Goal: Task Accomplishment & Management: Manage account settings

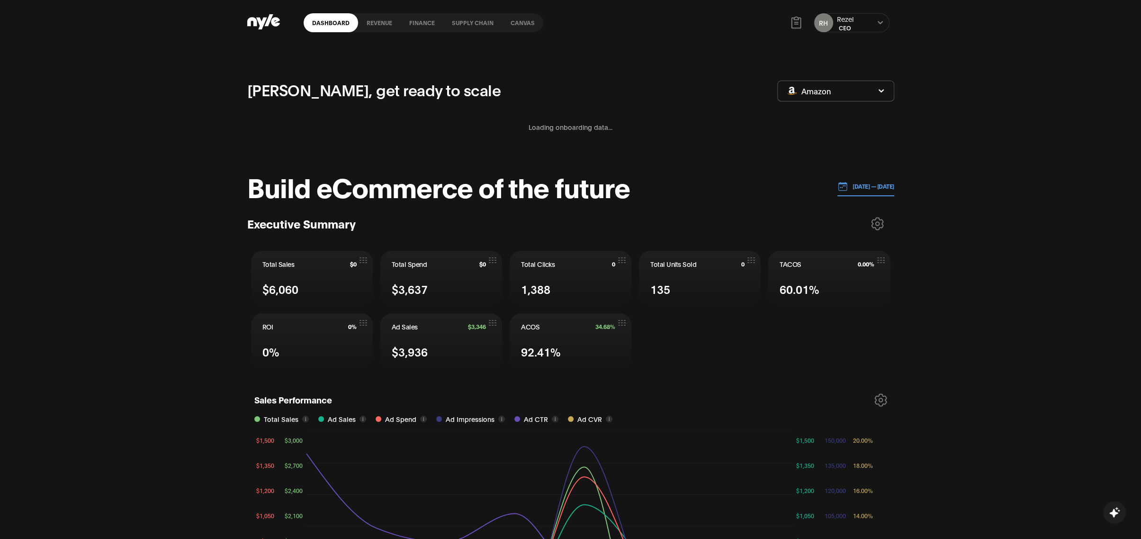
click at [883, 28] on div "[PERSON_NAME] CEO" at bounding box center [852, 22] width 76 height 19
click at [657, 43] on div "Dashboard Revenue finance Supply chain Canvas RH Rezel CEO" at bounding box center [570, 22] width 647 height 45
click at [528, 26] on link "Canvas" at bounding box center [522, 22] width 41 height 19
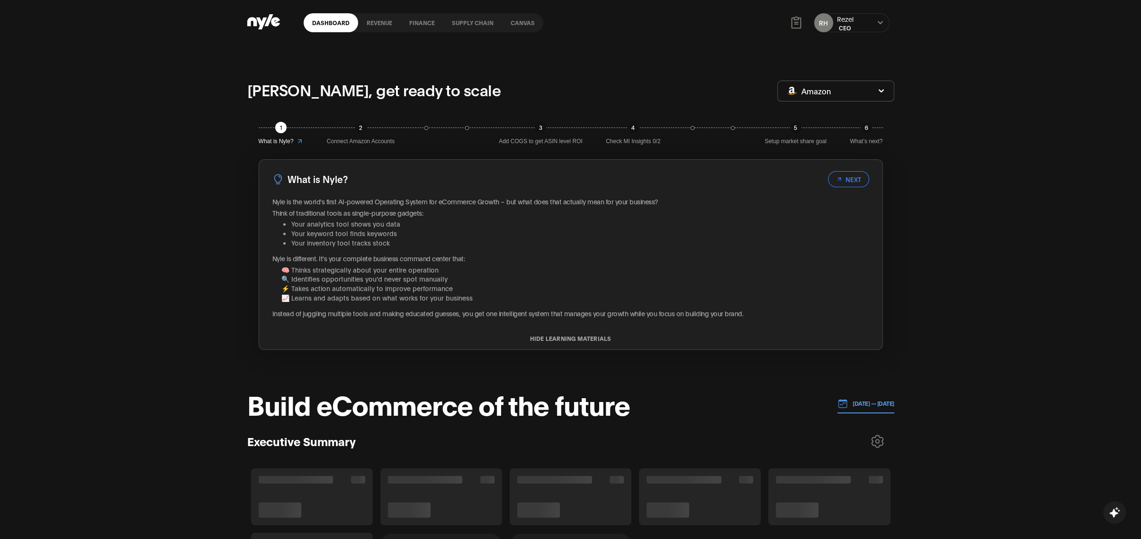
scroll to position [417, 0]
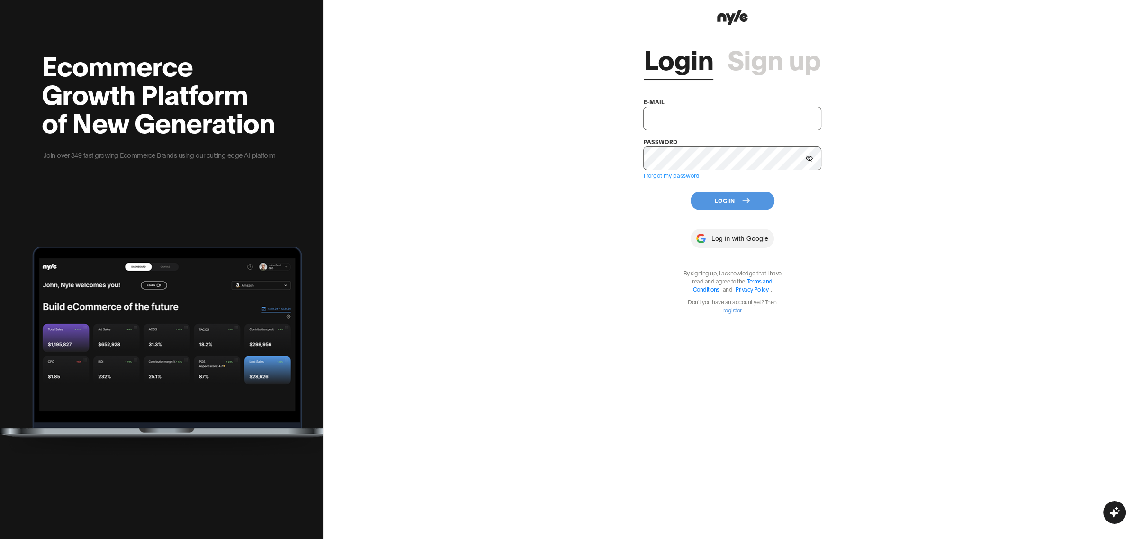
type input "[EMAIL_ADDRESS][PERSON_NAME]"
click at [713, 200] on button "Log In" at bounding box center [733, 200] width 84 height 18
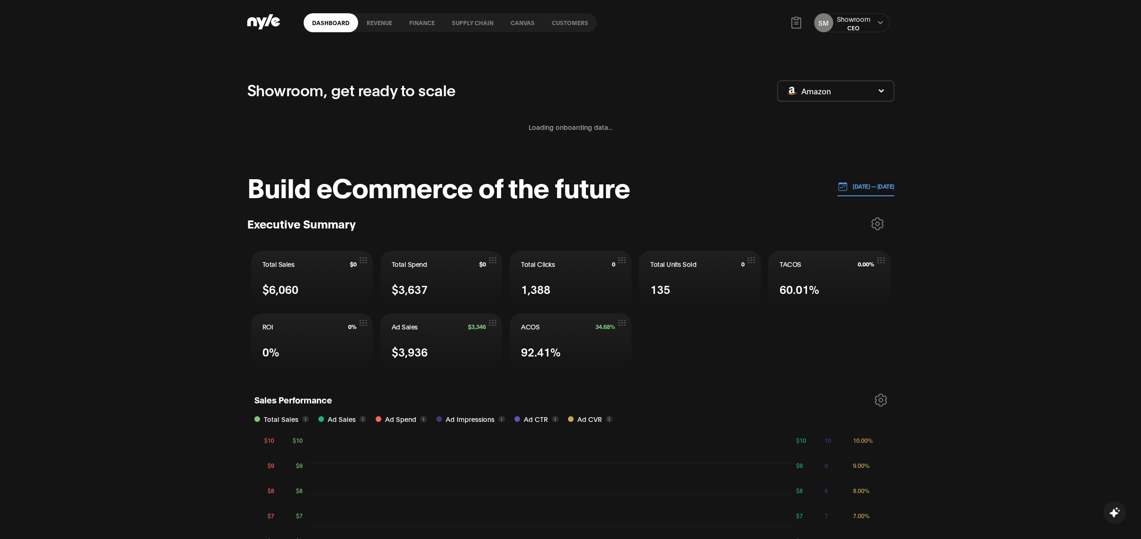
click at [556, 18] on link "Customers" at bounding box center [570, 22] width 54 height 19
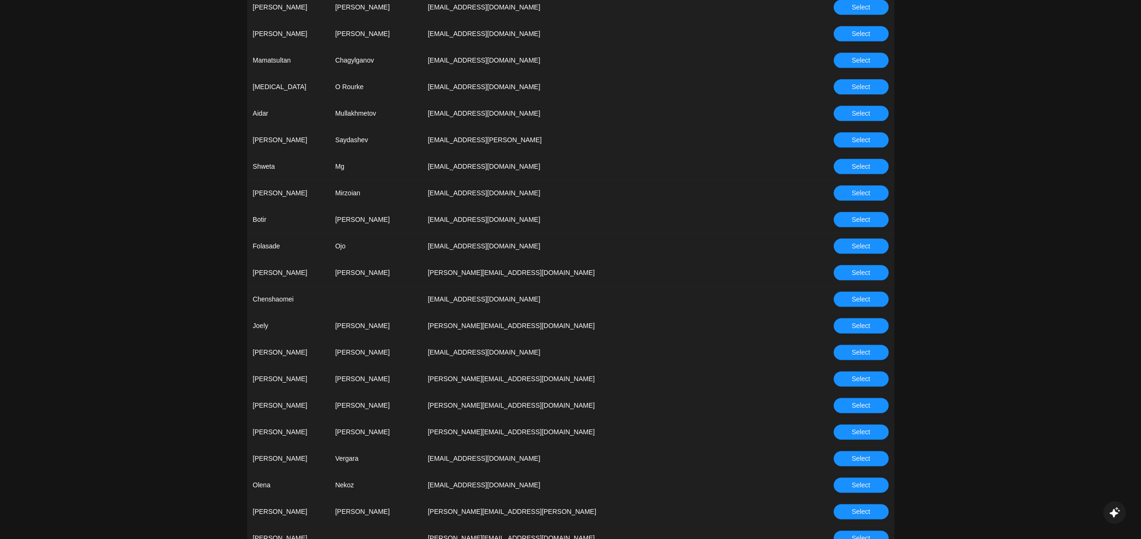
scroll to position [1393, 0]
